Goal: Check status: Check status

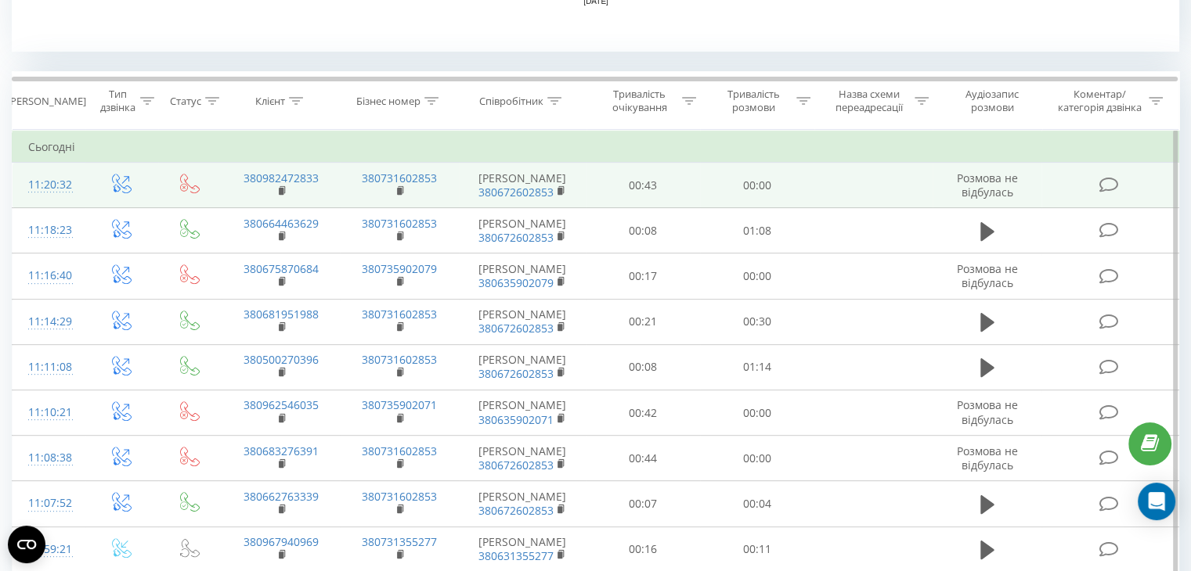
scroll to position [604, 0]
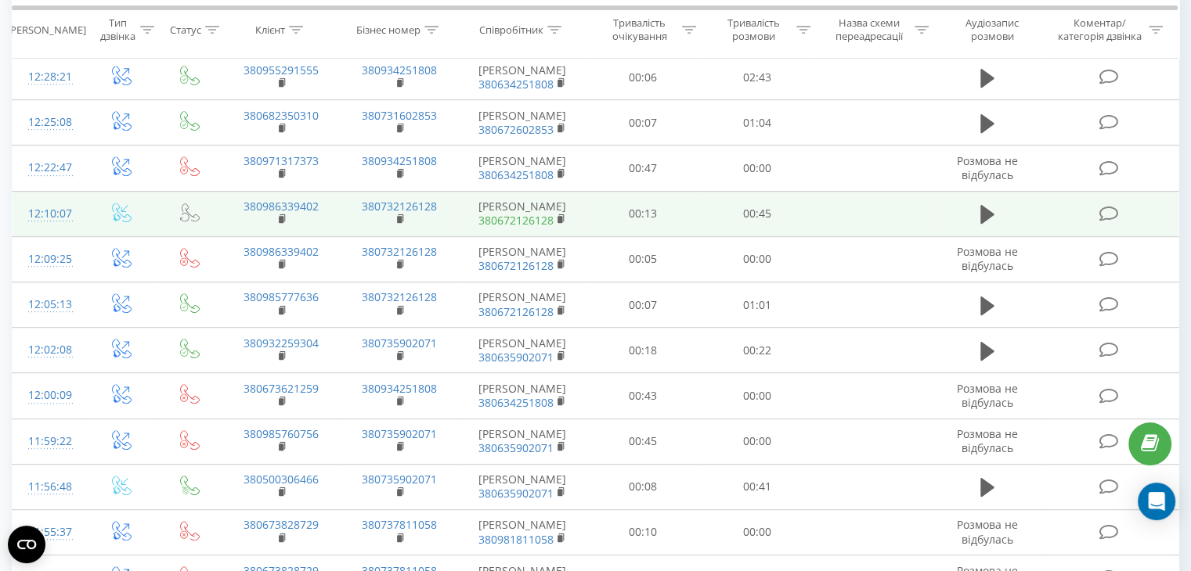
scroll to position [686, 0]
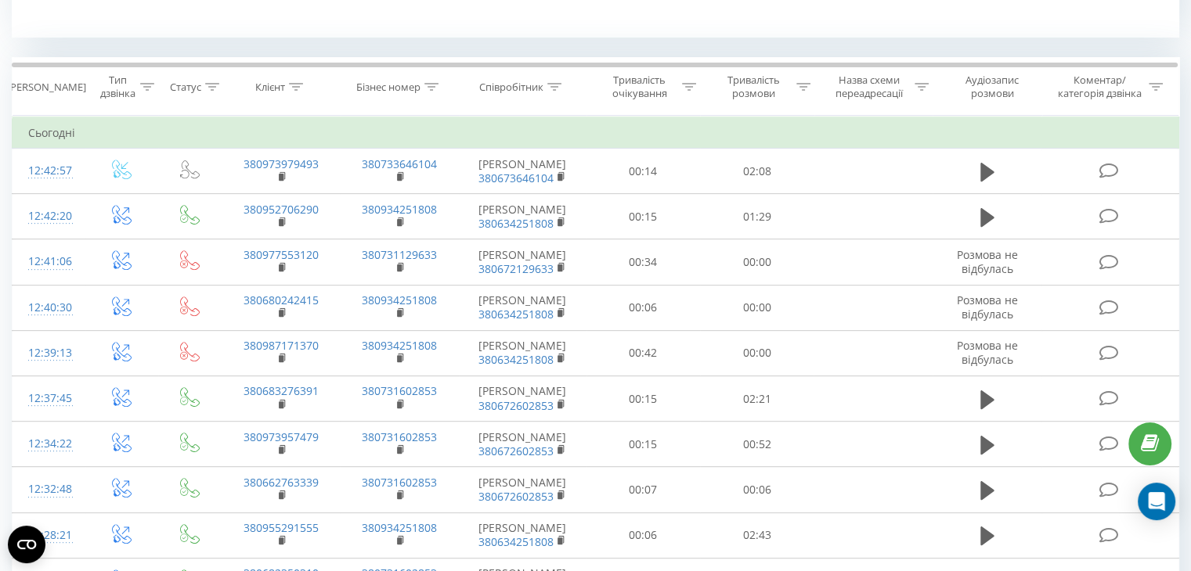
scroll to position [616, 0]
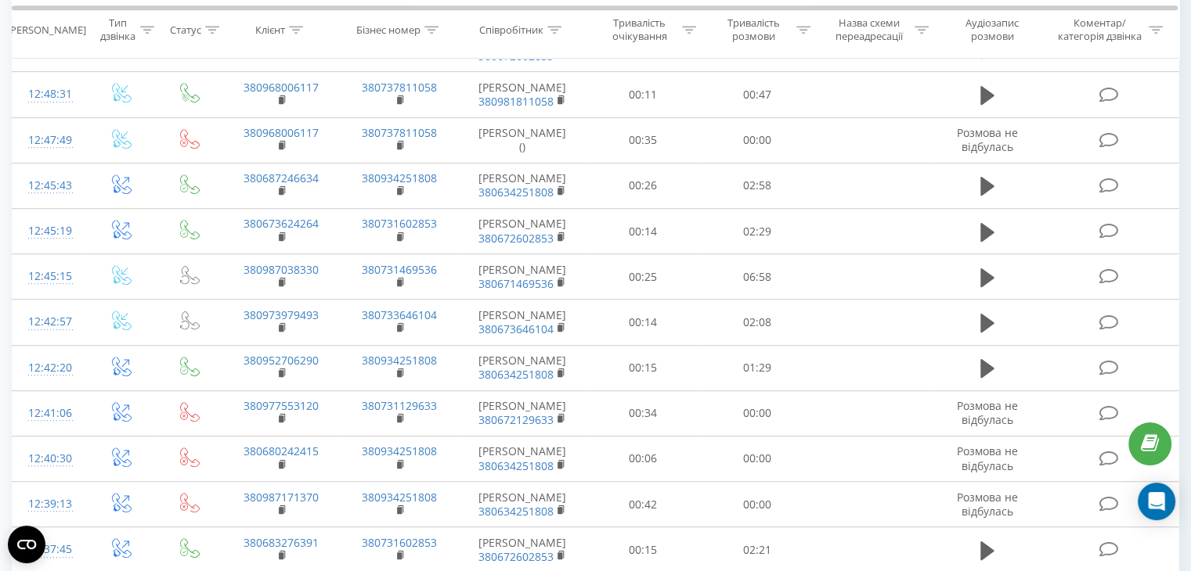
scroll to position [785, 0]
